Goal: Check status: Check status

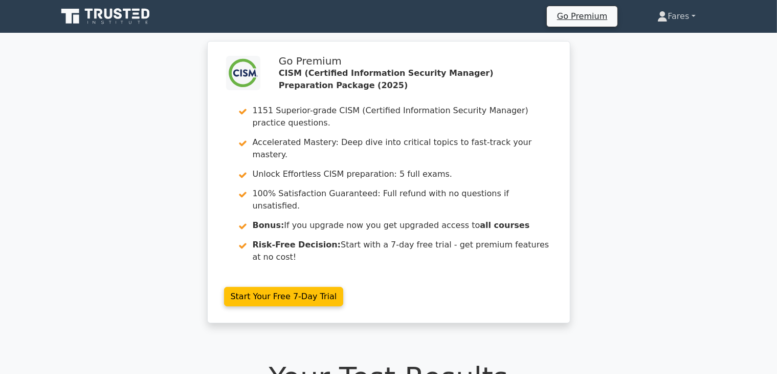
click at [686, 15] on link "Fares" at bounding box center [676, 16] width 87 height 20
click at [659, 44] on link "Profile" at bounding box center [674, 40] width 81 height 16
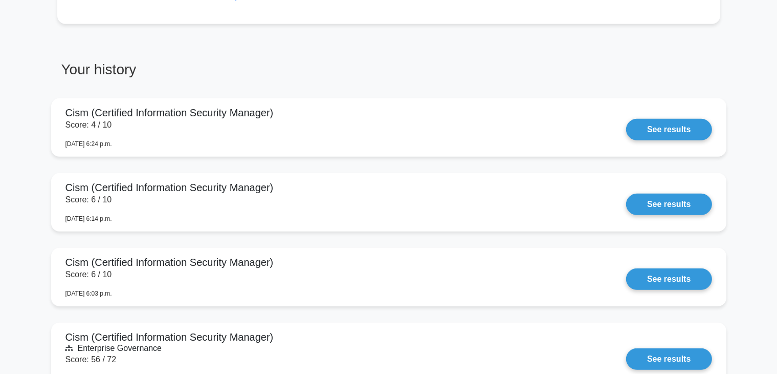
scroll to position [757, 0]
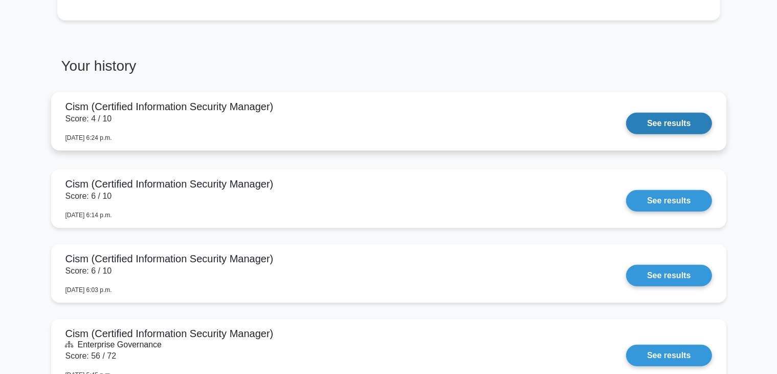
click at [665, 122] on link "See results" at bounding box center [668, 123] width 85 height 21
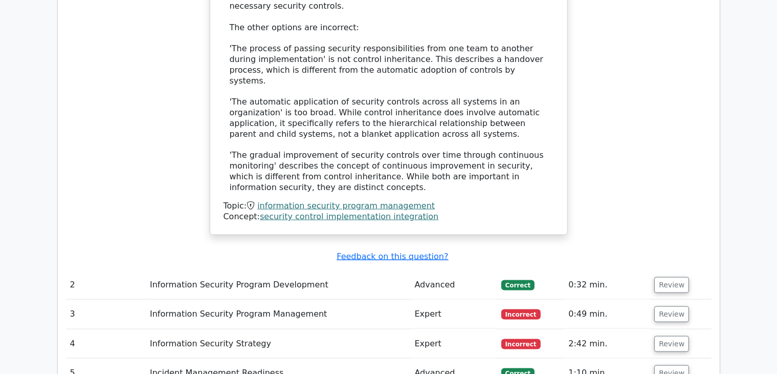
scroll to position [1318, 0]
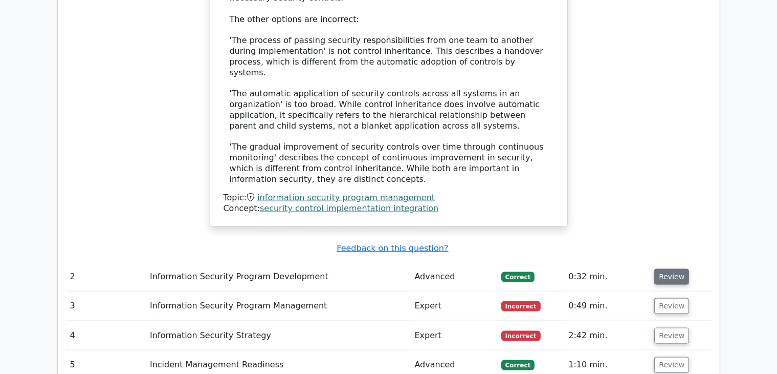
click at [663, 269] on button "Review" at bounding box center [672, 277] width 35 height 16
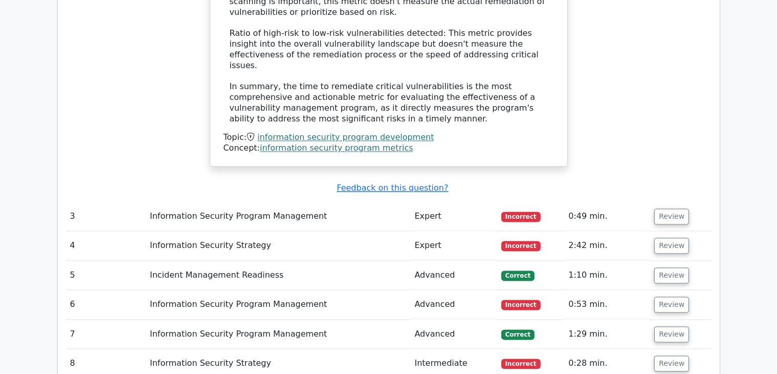
scroll to position [2078, 0]
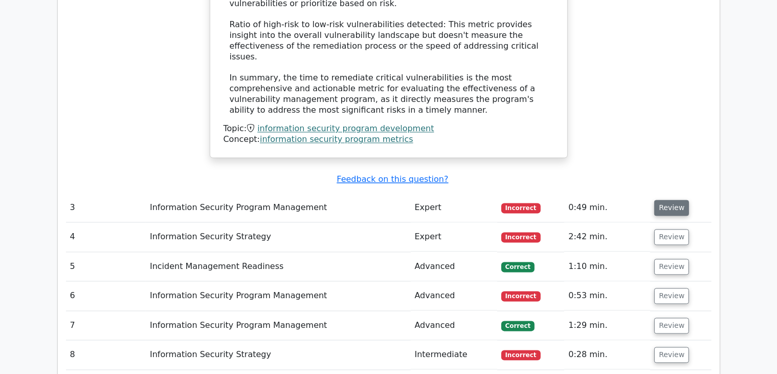
click at [668, 200] on button "Review" at bounding box center [672, 208] width 35 height 16
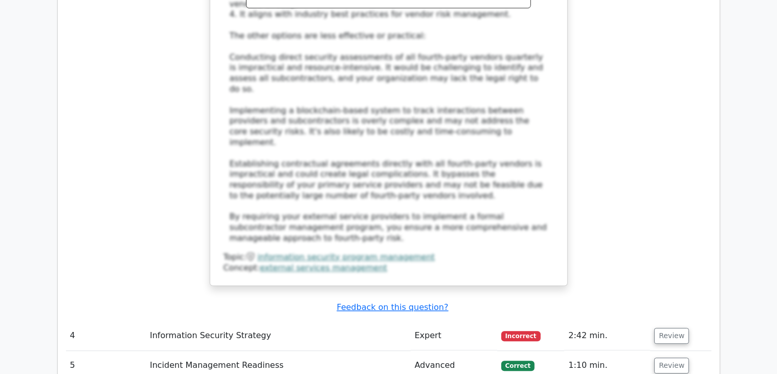
scroll to position [2709, 0]
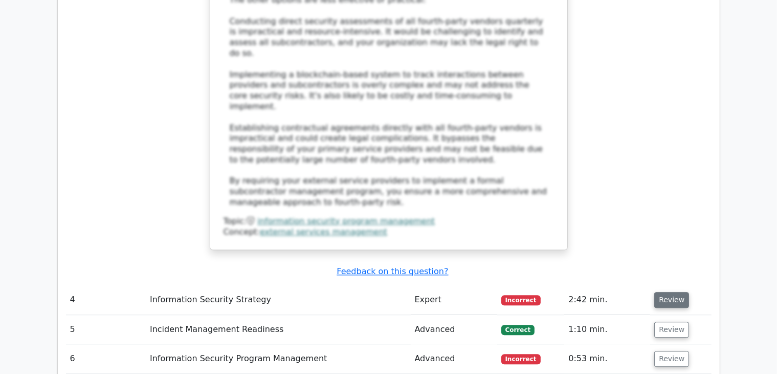
click at [673, 292] on button "Review" at bounding box center [672, 300] width 35 height 16
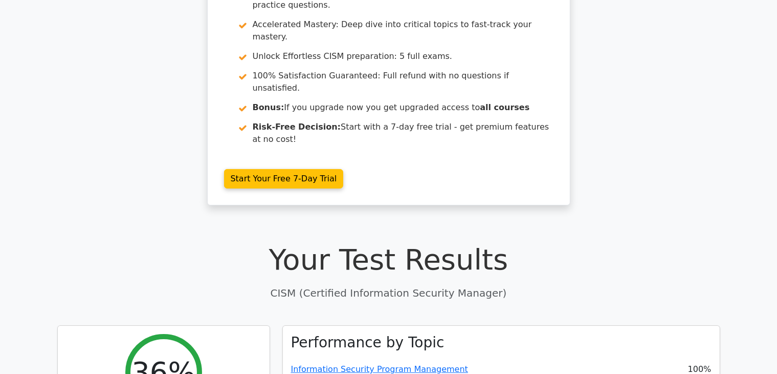
scroll to position [108, 0]
